Goal: Task Accomplishment & Management: Use online tool/utility

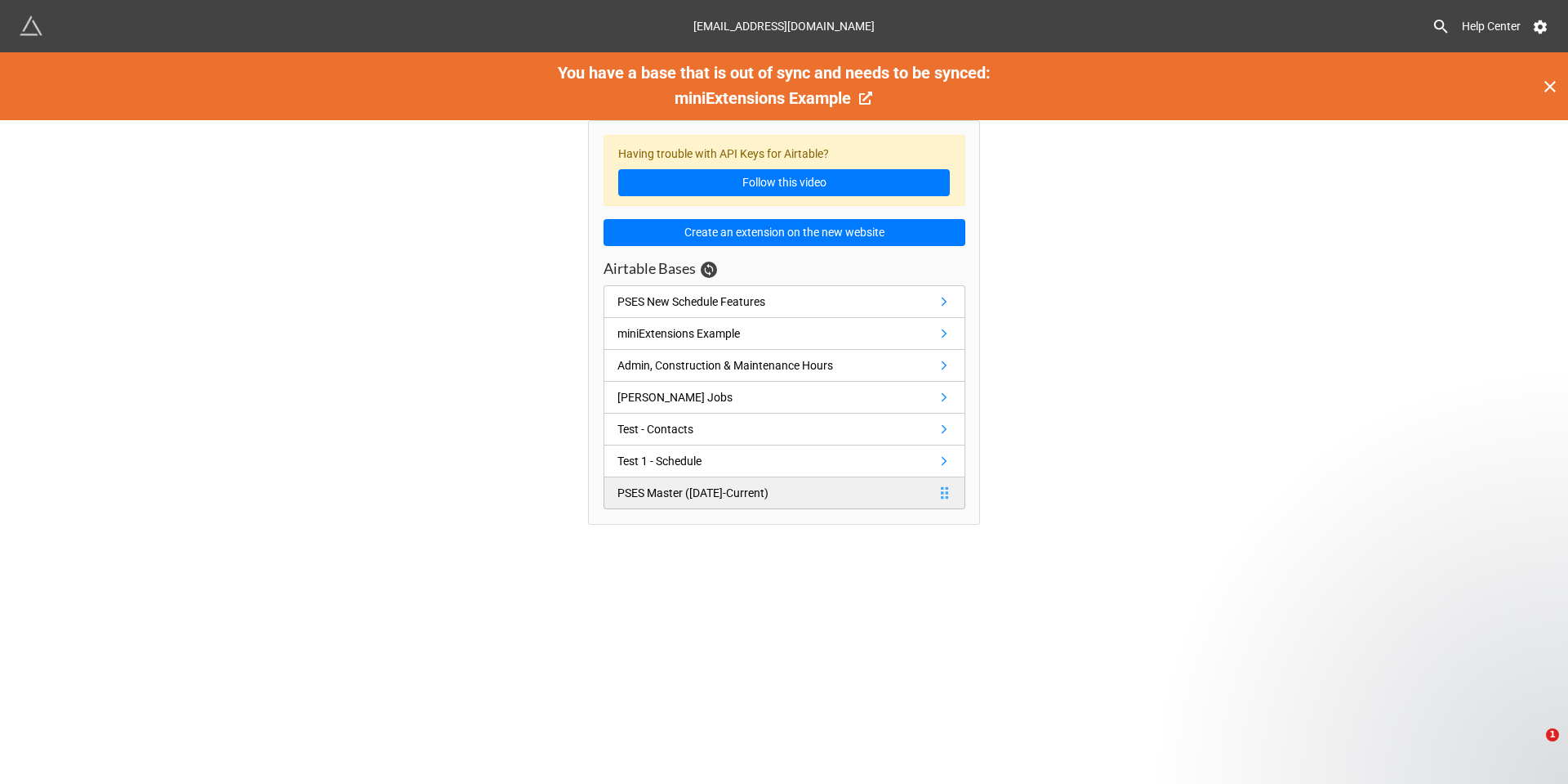
click at [792, 498] on link "PSES Master (1/1/23-Current)" at bounding box center [784, 493] width 362 height 32
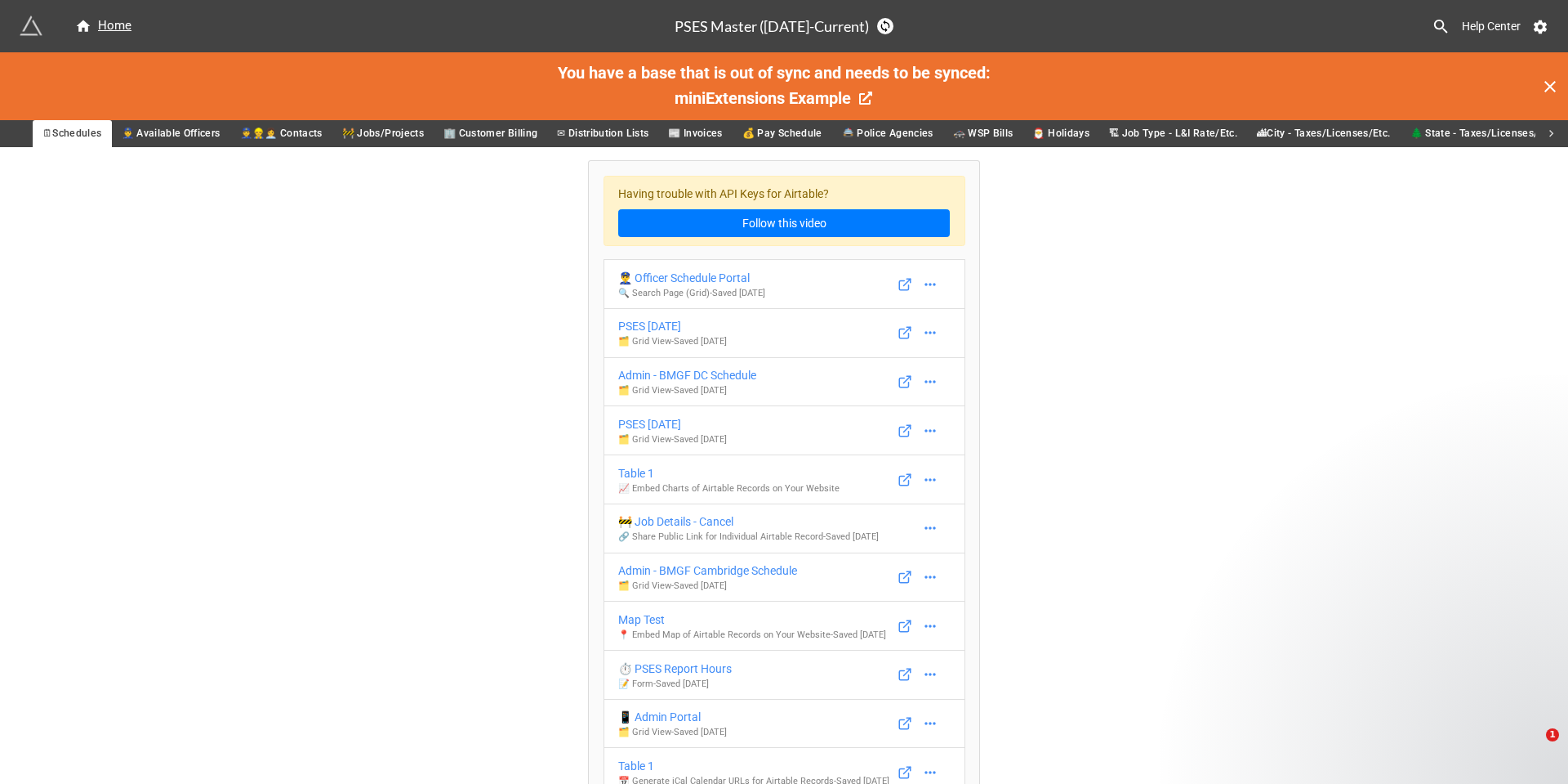
click at [167, 134] on span "👮‍♂️ Available Officers" at bounding box center [171, 134] width 99 height 18
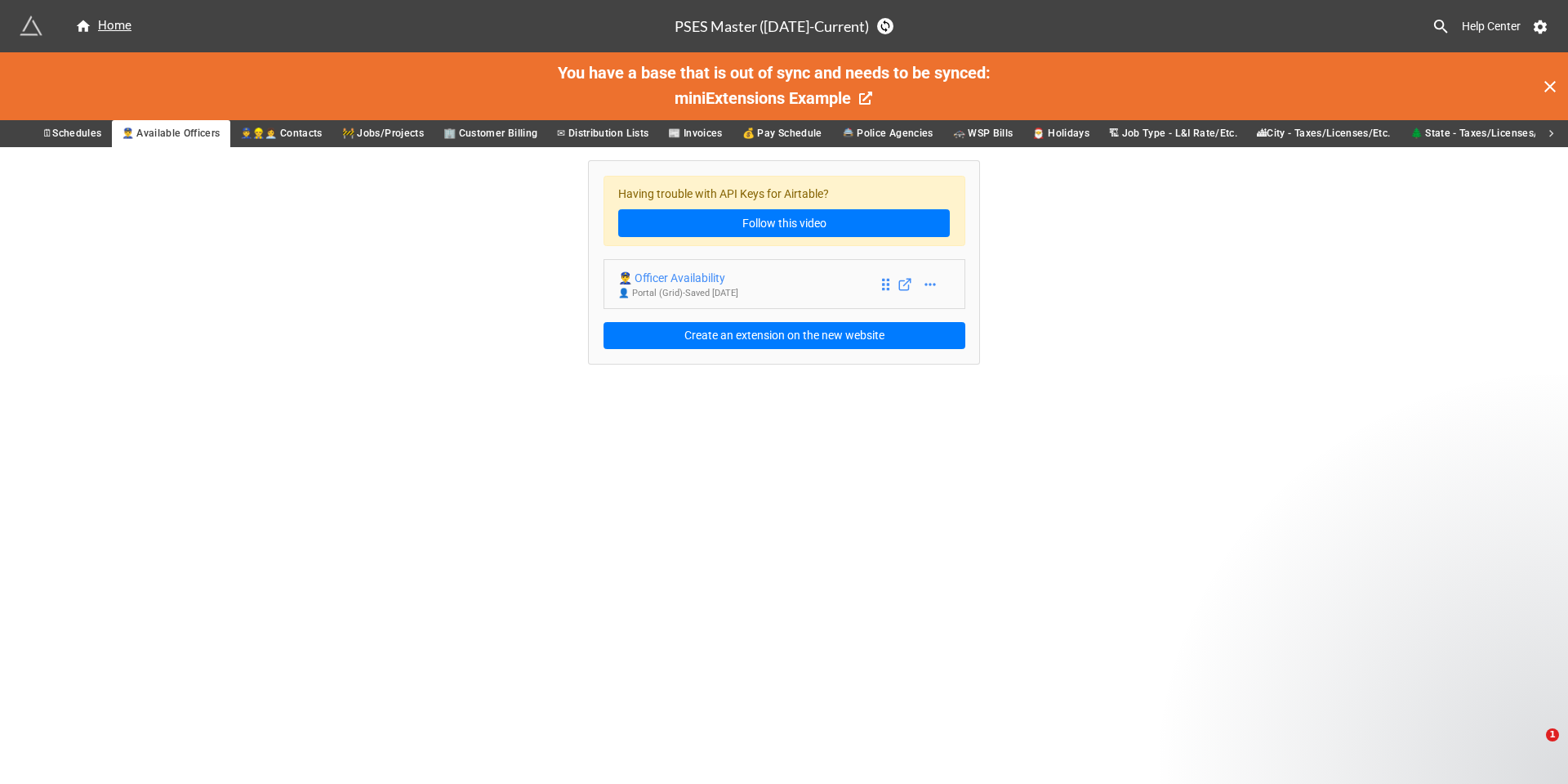
click at [737, 272] on div "👮‍♂️ Officer Availability" at bounding box center [678, 278] width 120 height 18
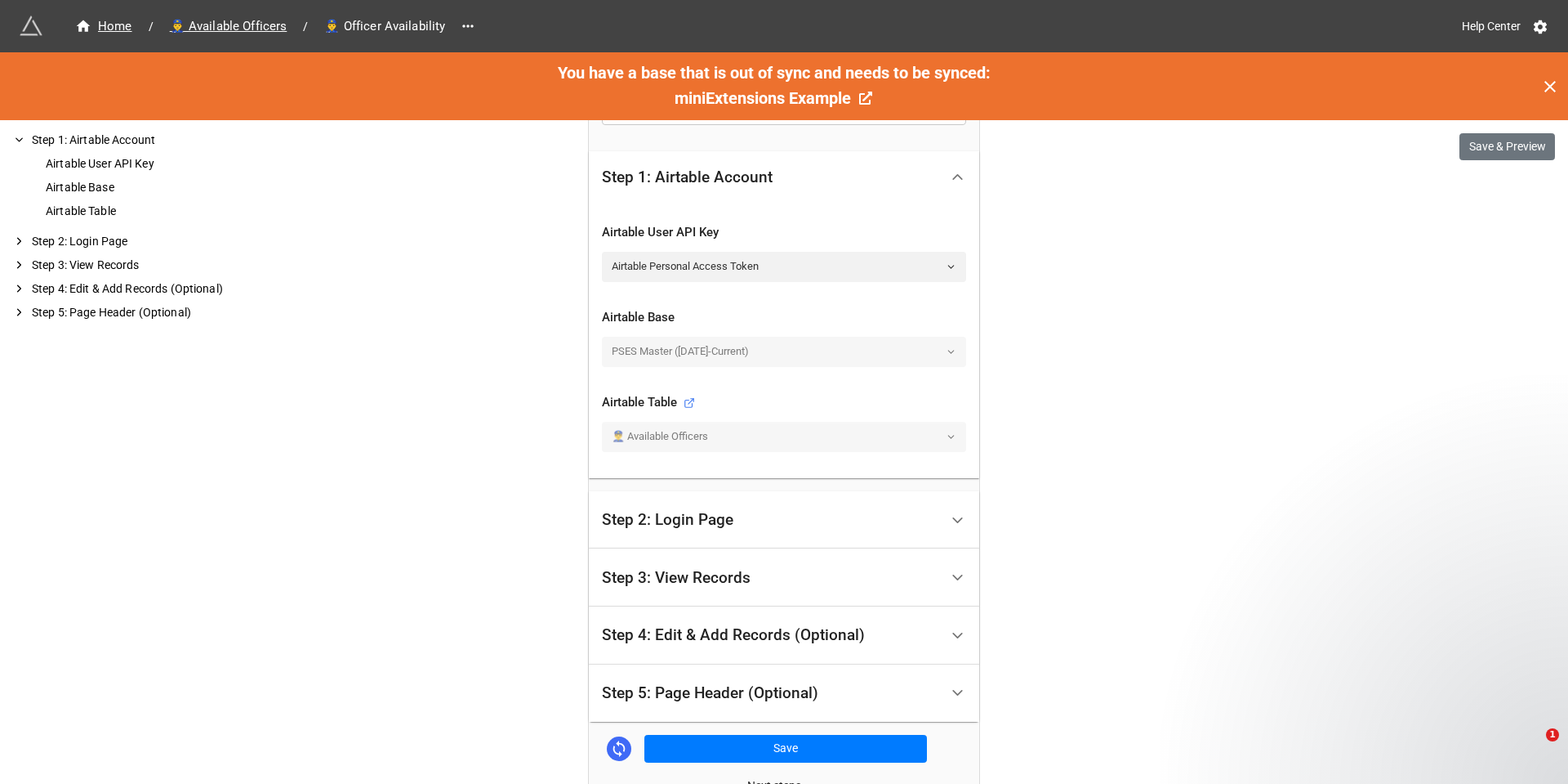
scroll to position [409, 0]
click at [917, 530] on div "Step 2: Login Page" at bounding box center [770, 519] width 337 height 39
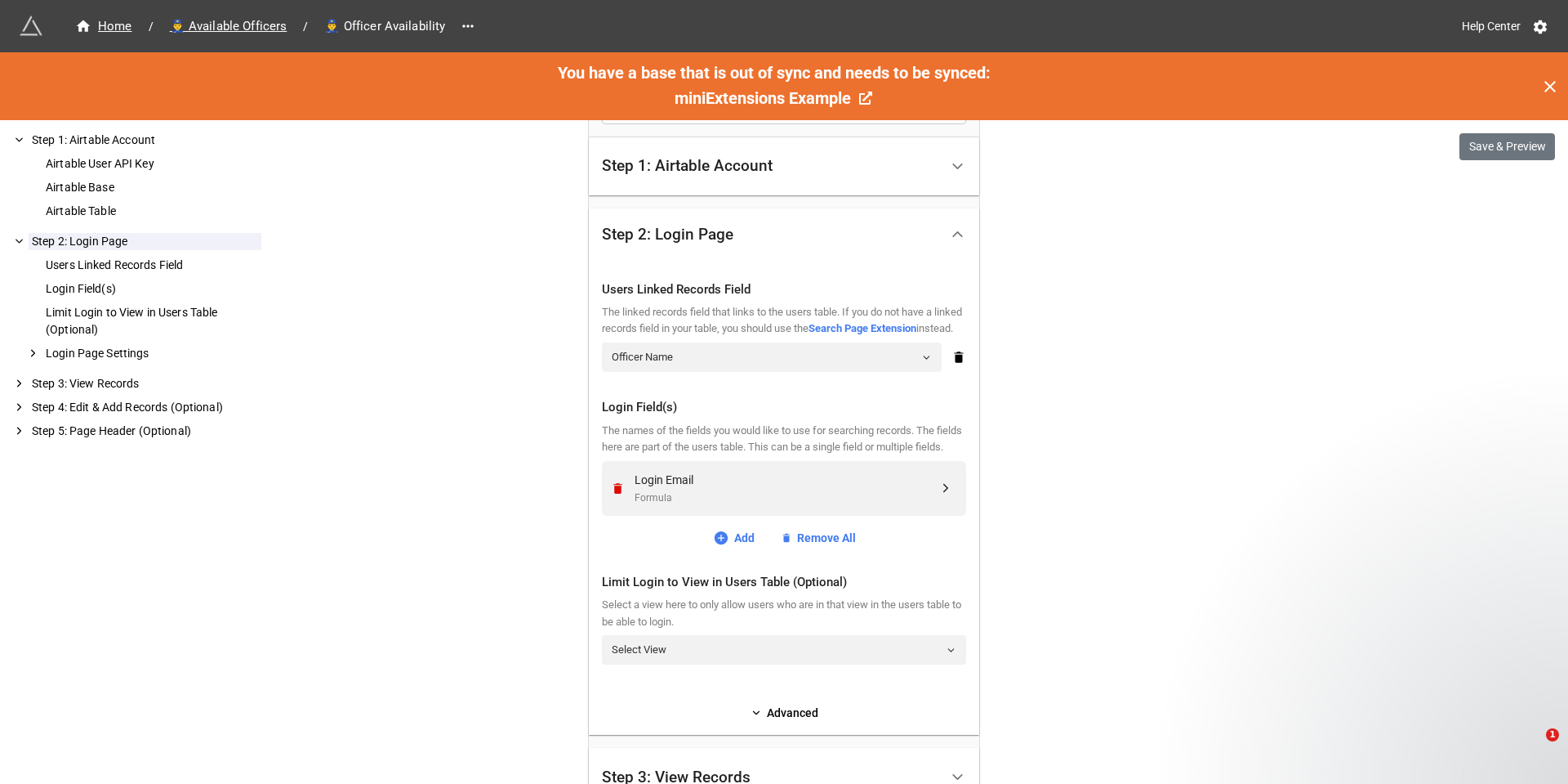
scroll to position [490, 0]
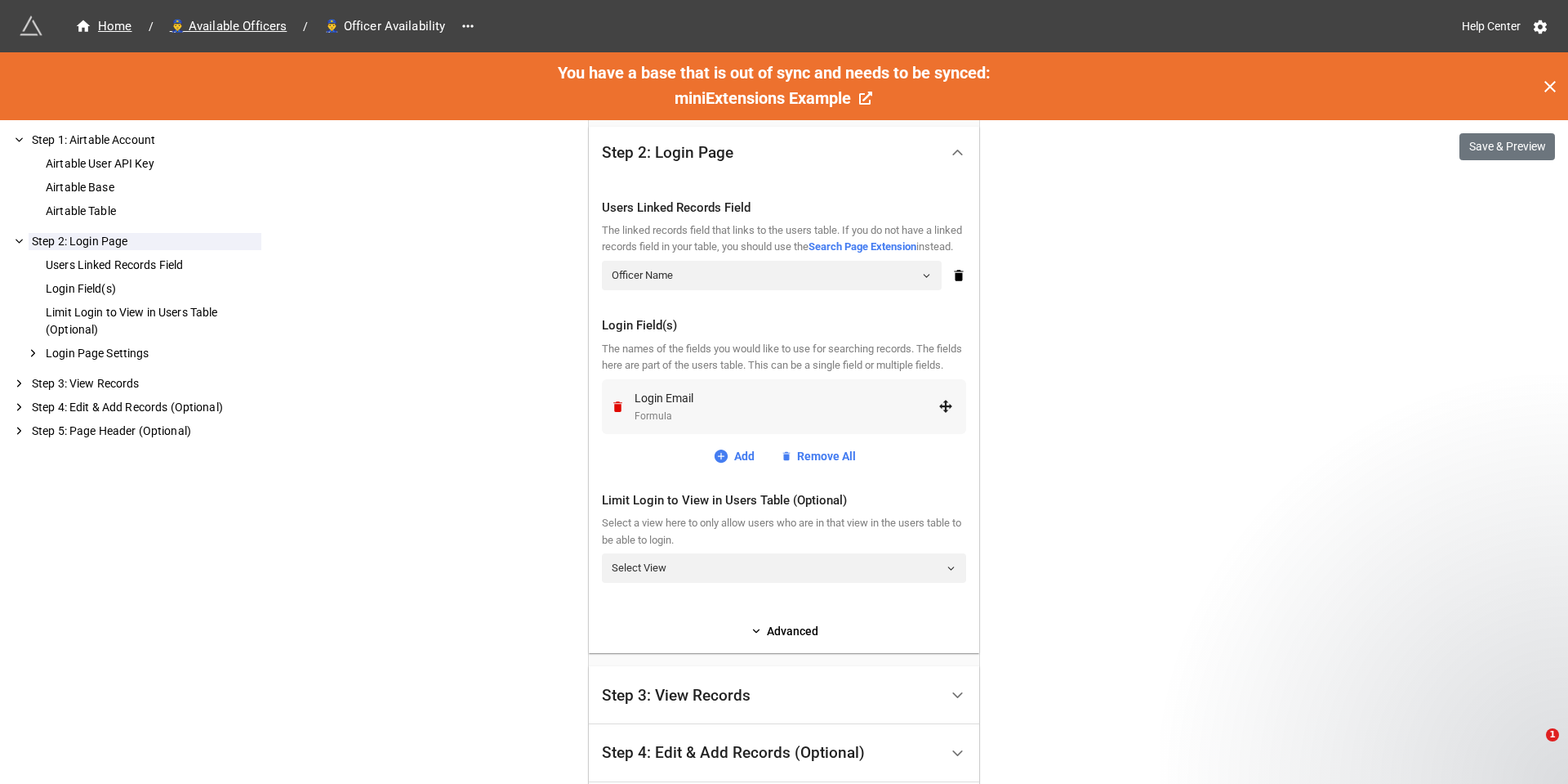
click at [849, 407] on div "Login Email" at bounding box center [787, 398] width 304 height 18
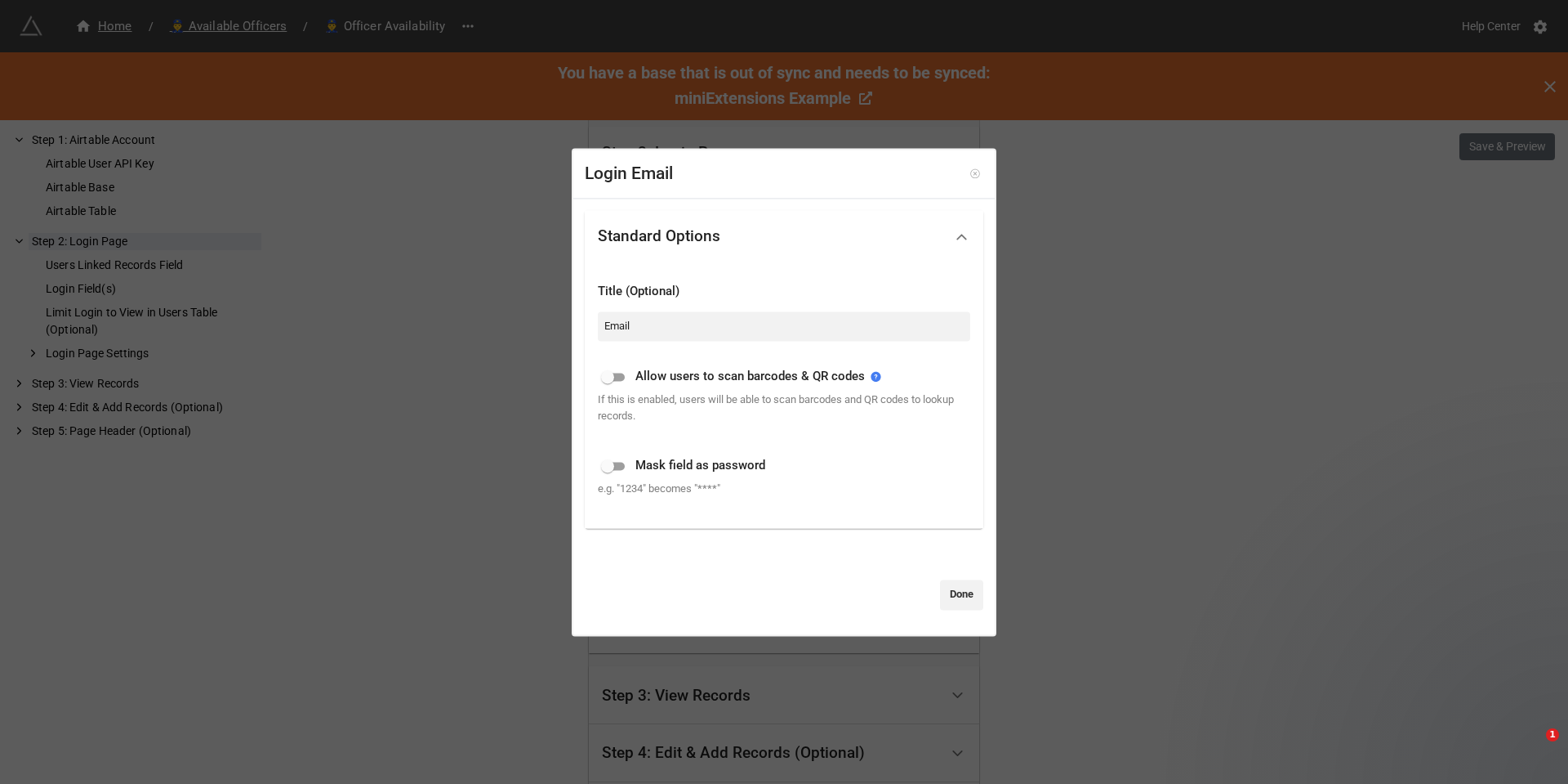
click at [970, 177] on icon at bounding box center [975, 174] width 11 height 11
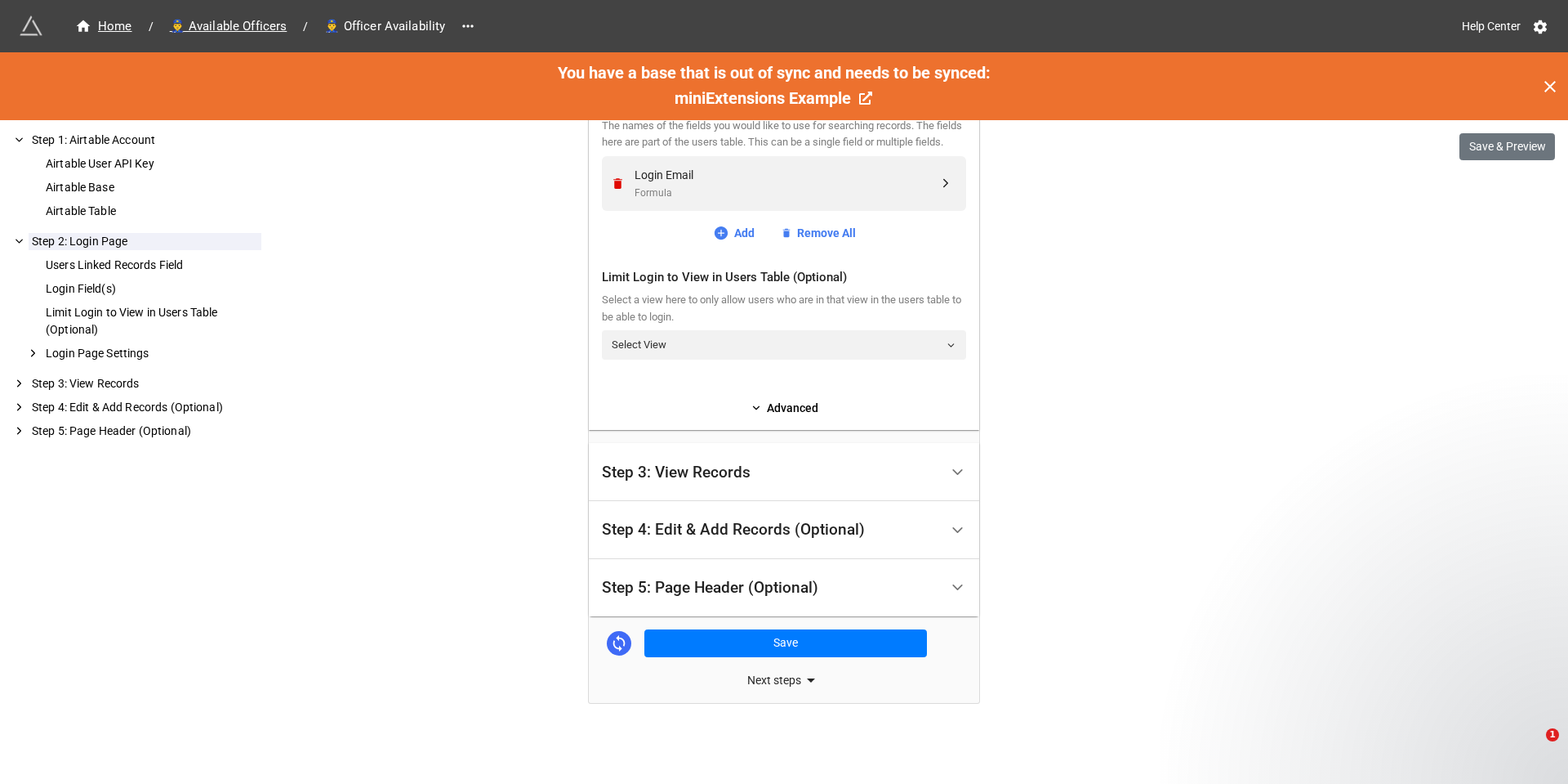
scroll to position [730, 0]
click at [795, 589] on div "Step 5: Page Header (Optional)" at bounding box center [710, 587] width 216 height 17
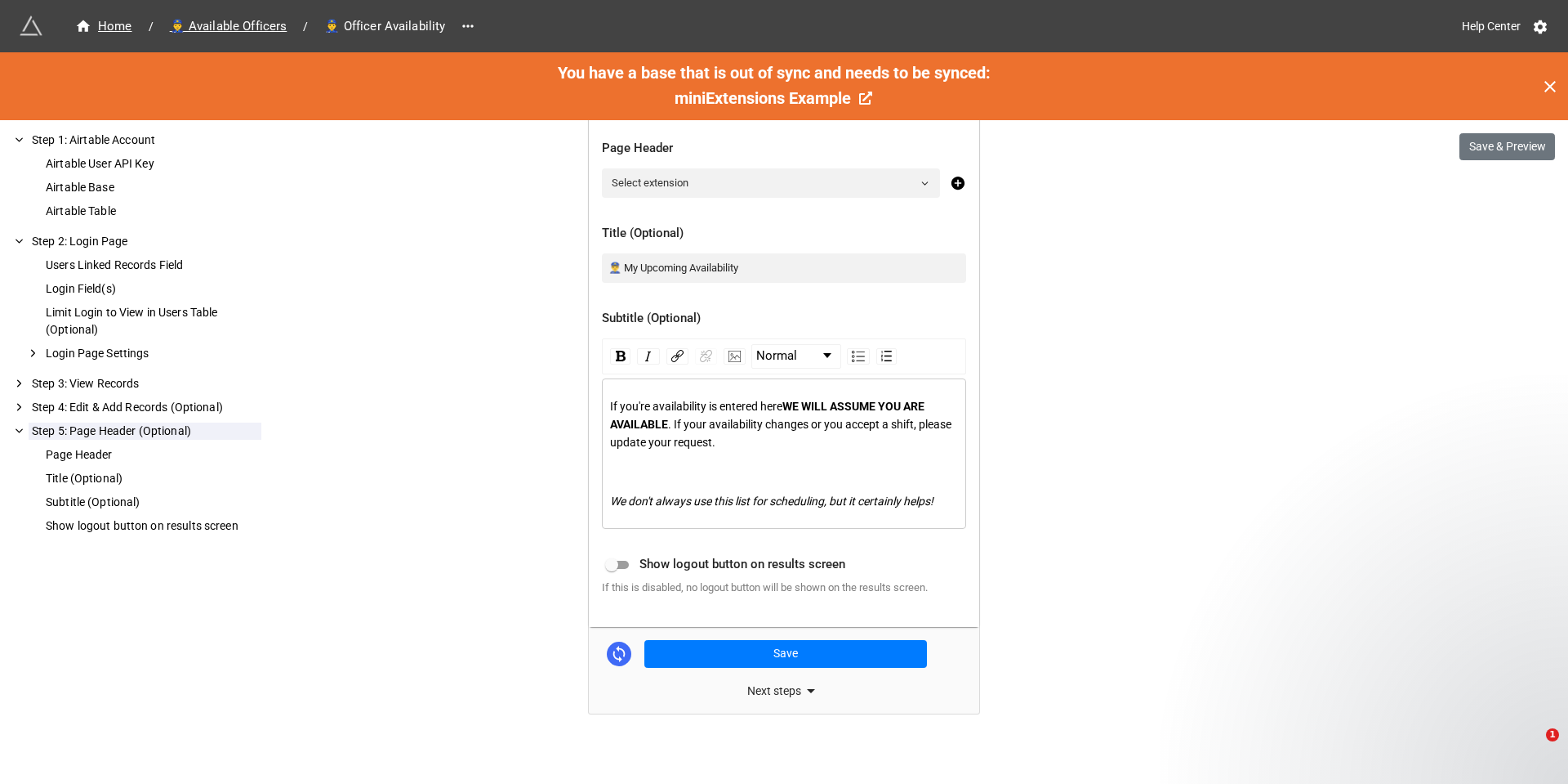
scroll to position [955, 0]
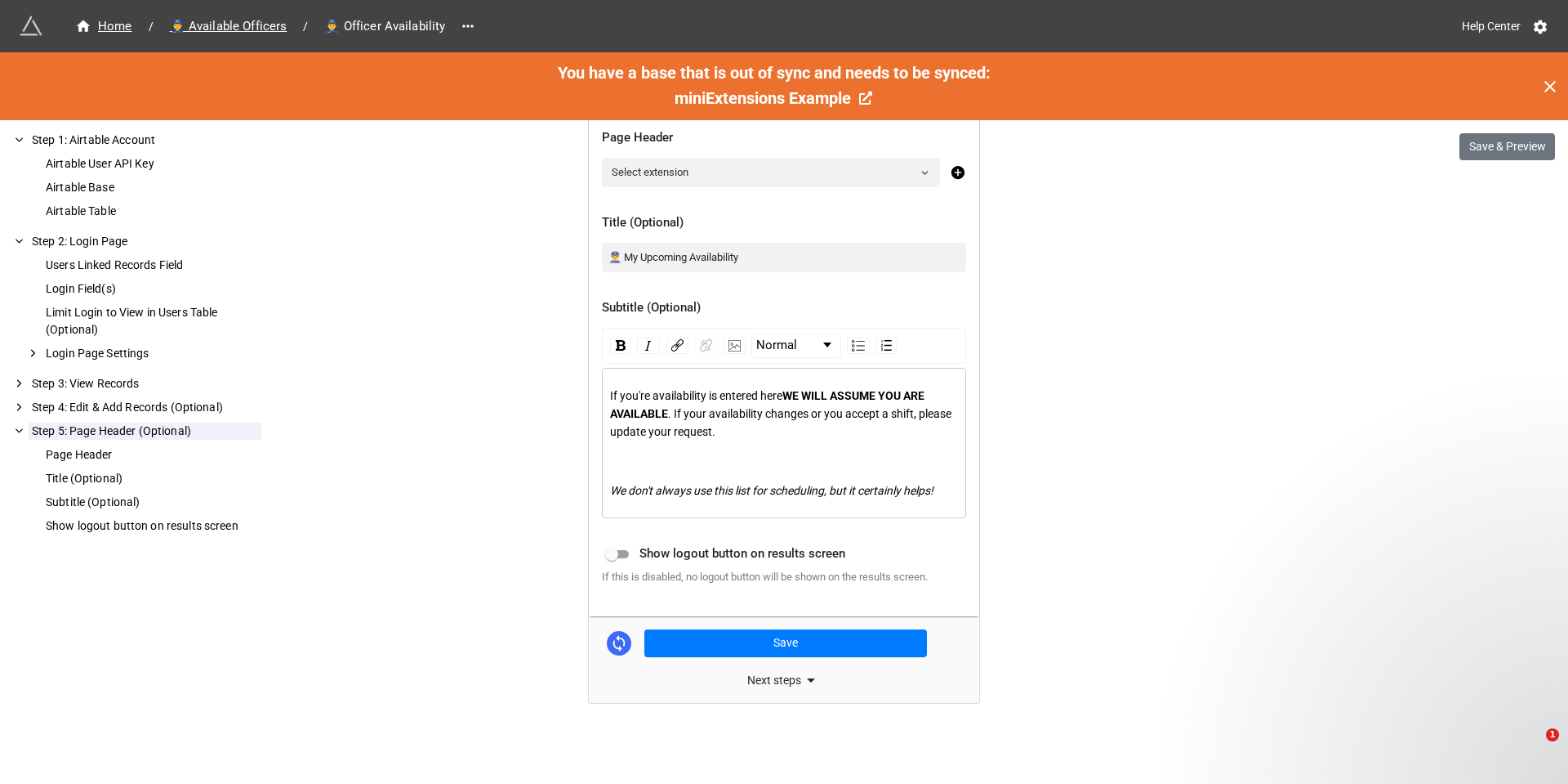
click at [618, 554] on input "checkbox" at bounding box center [611, 554] width 59 height 19
checkbox input "true"
click at [796, 645] on button "Save" at bounding box center [786, 643] width 283 height 28
